Goal: Task Accomplishment & Management: Manage account settings

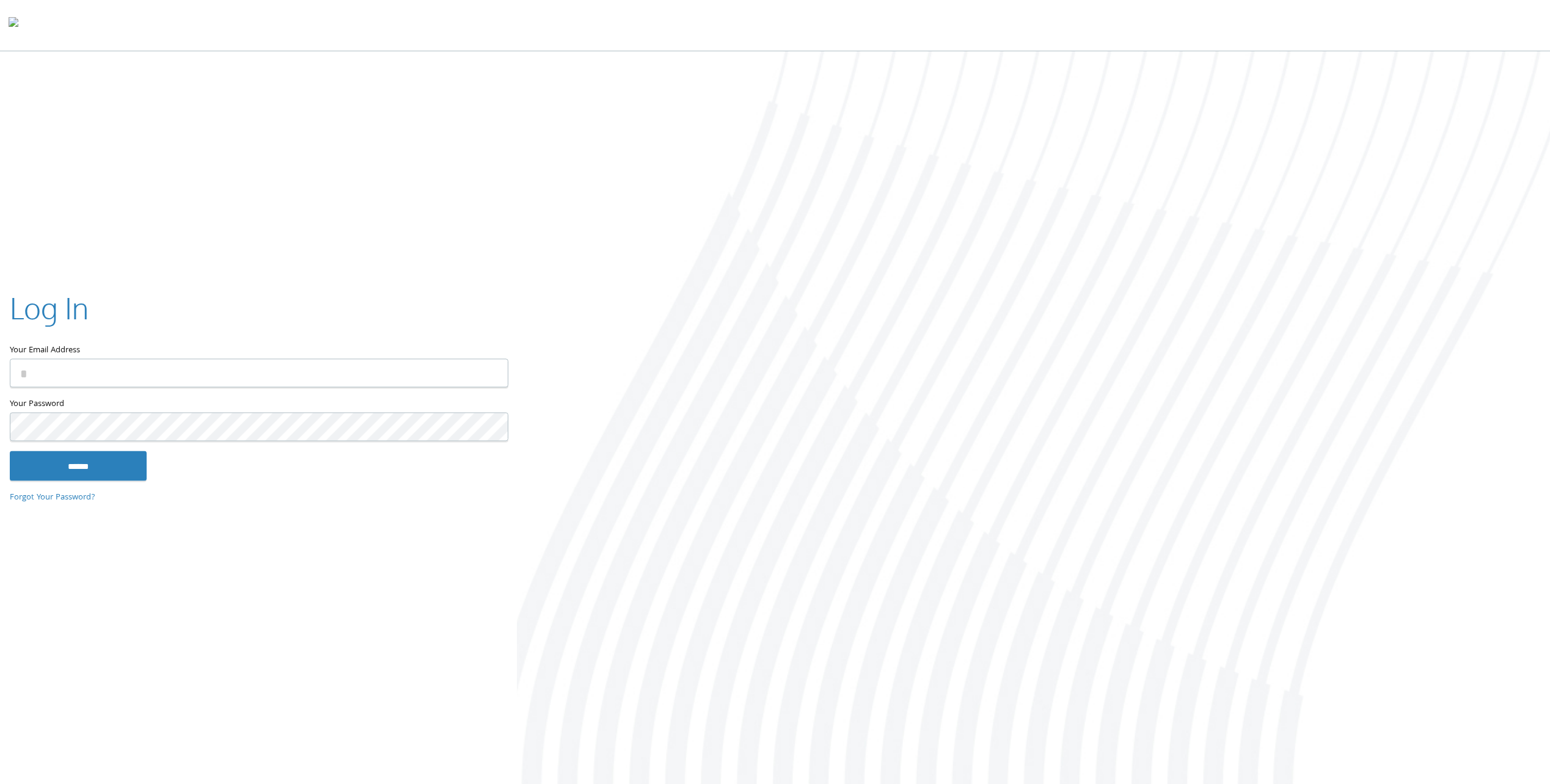
click at [144, 374] on input "Your Email Address" at bounding box center [259, 373] width 498 height 29
type input "**********"
click at [96, 462] on input "******" at bounding box center [78, 466] width 137 height 29
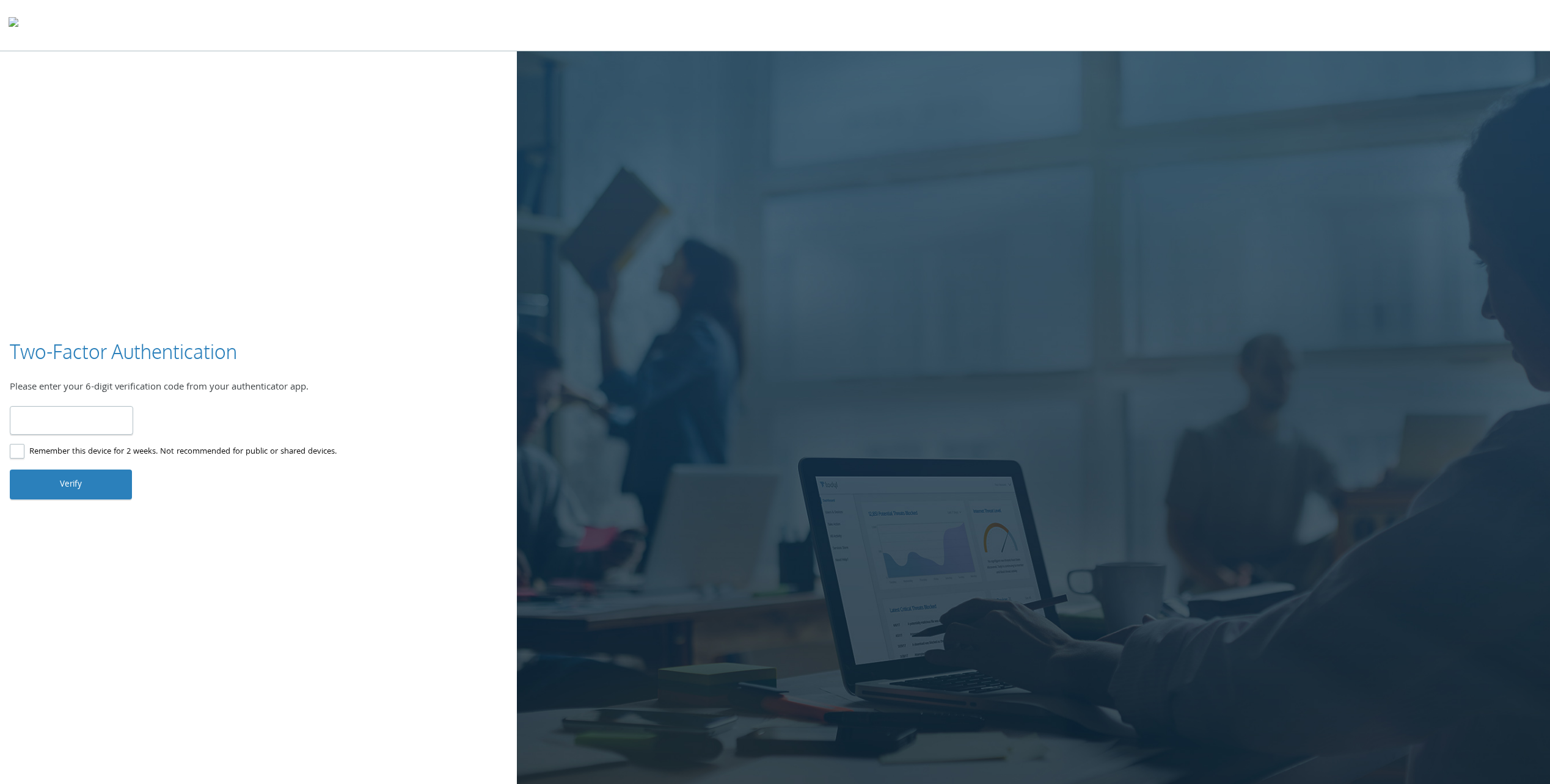
type input "******"
